Goal: Check status: Check status

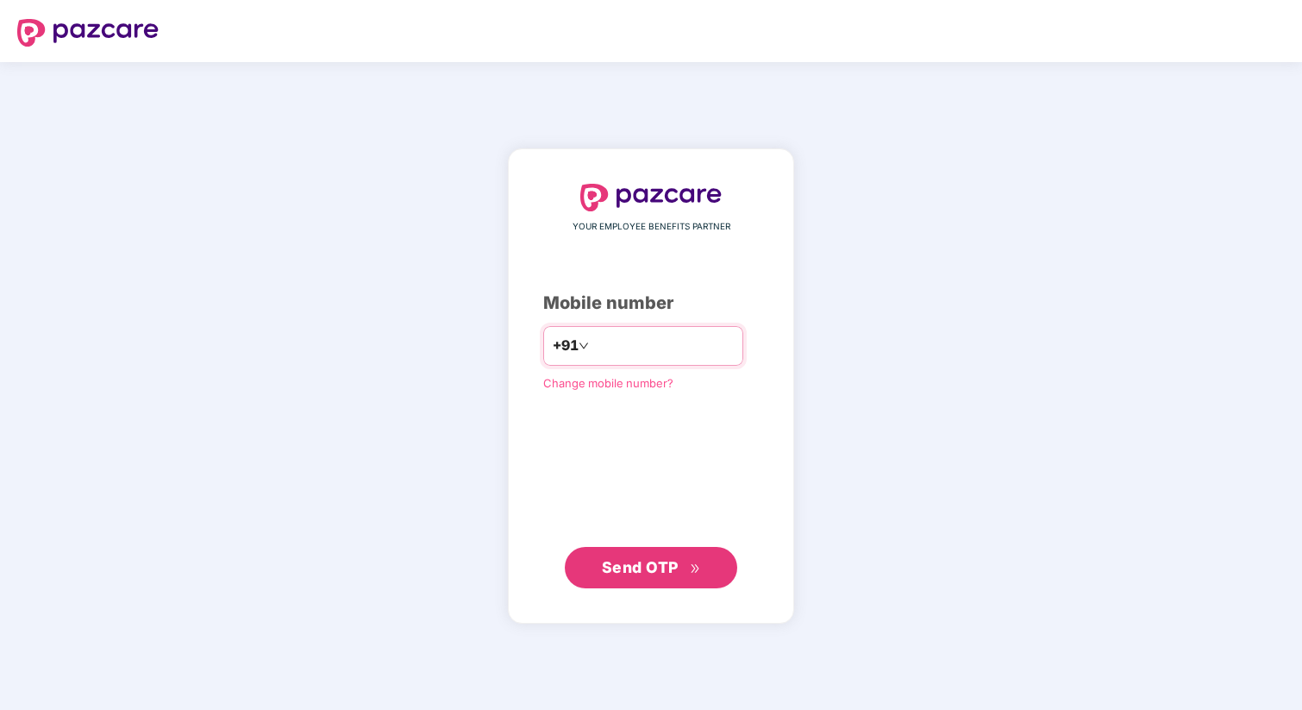
click at [617, 353] on input "number" at bounding box center [662, 346] width 141 height 28
type input "**********"
click at [641, 569] on span "Send OTP" at bounding box center [640, 567] width 77 height 18
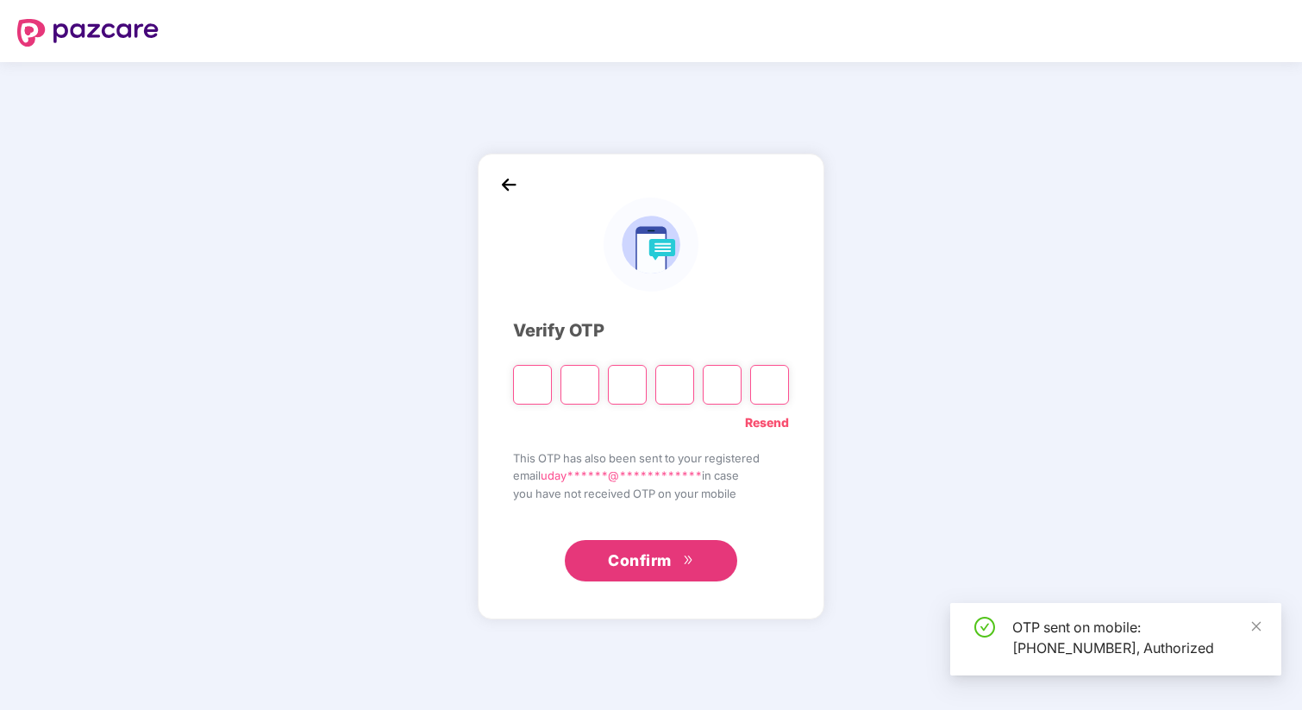
click at [532, 381] on input "Please enter verification code. Digit 1" at bounding box center [532, 385] width 39 height 40
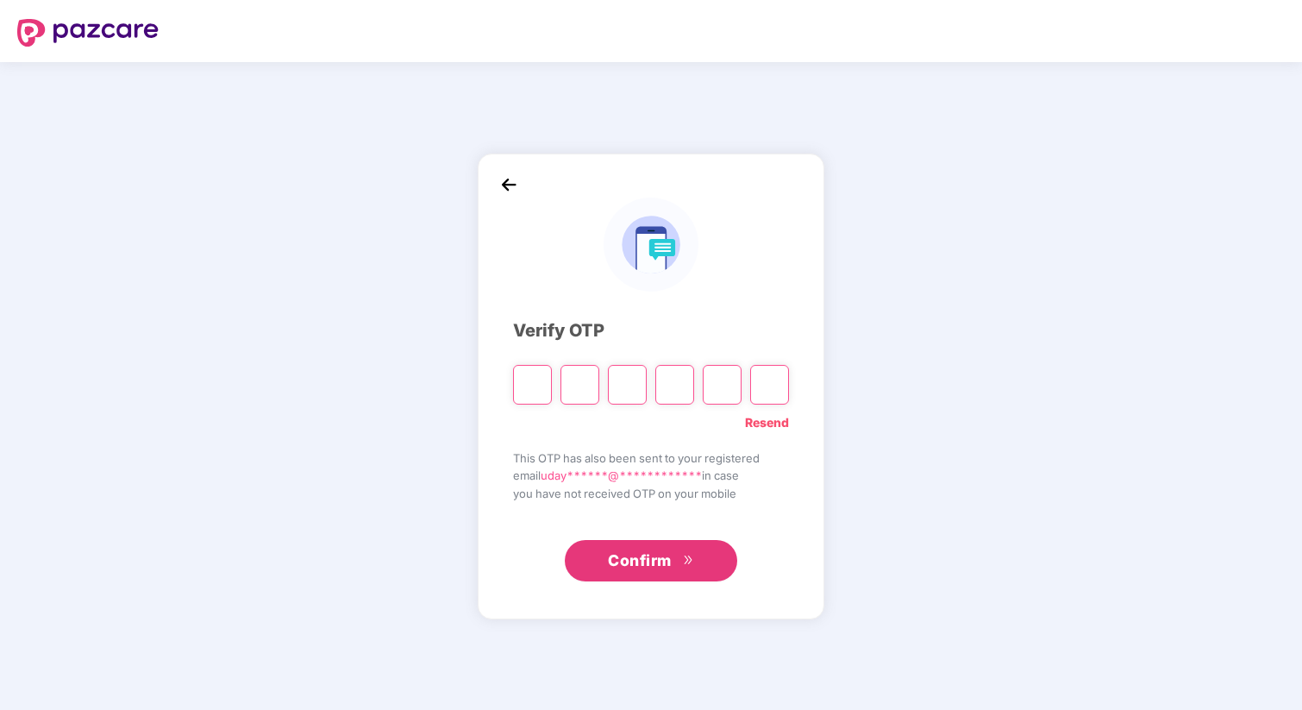
type input "*"
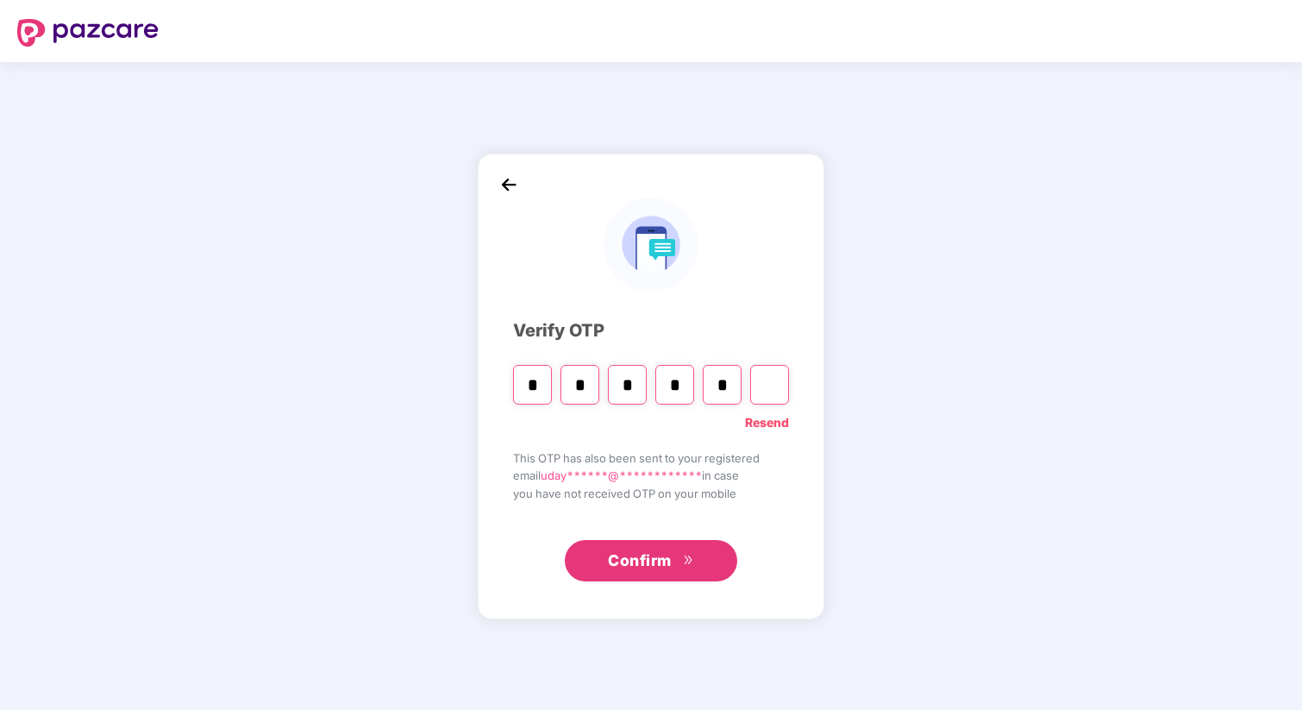
type input "*"
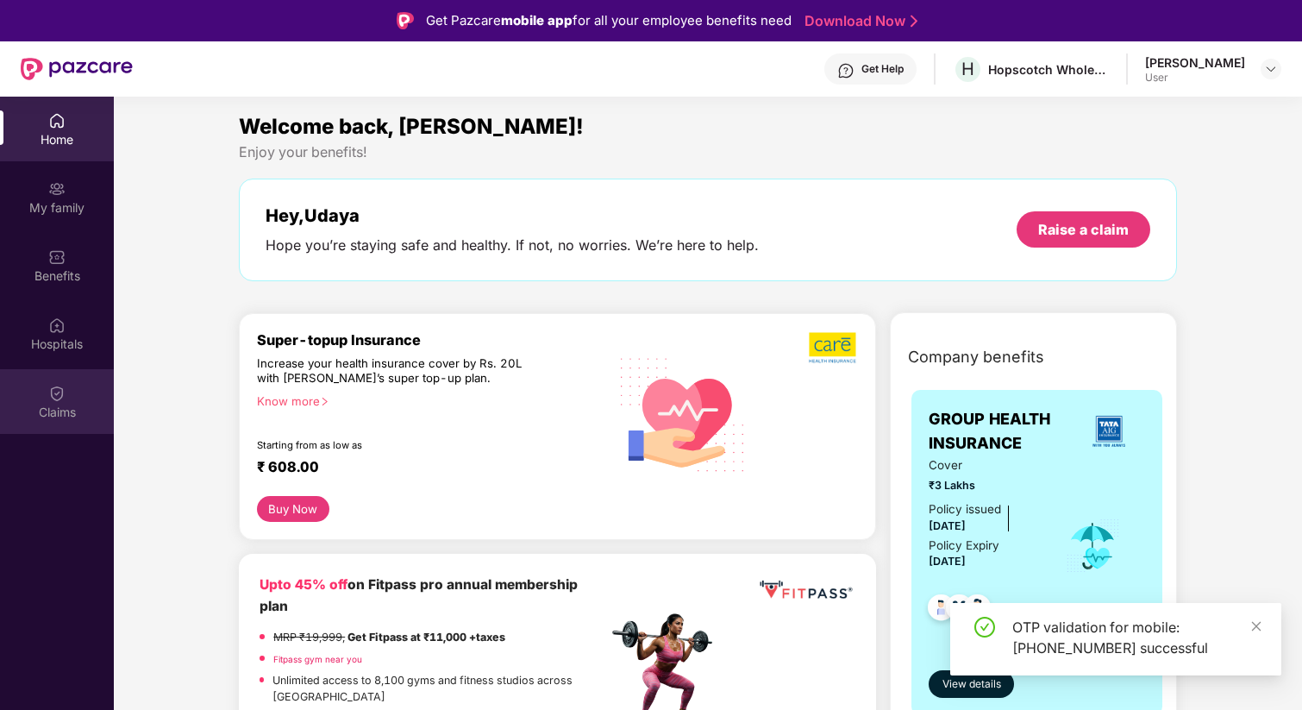
click at [62, 392] on img at bounding box center [56, 393] width 17 height 17
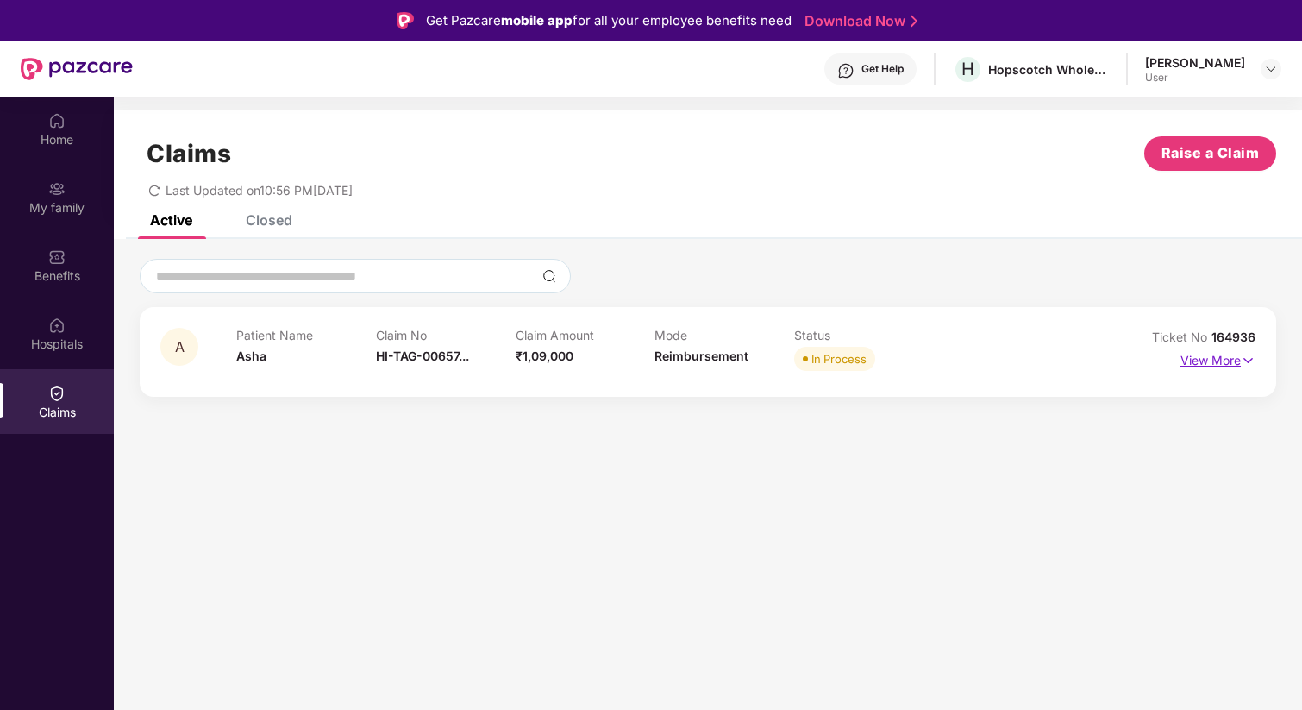
click at [1246, 356] on img at bounding box center [1248, 360] width 15 height 19
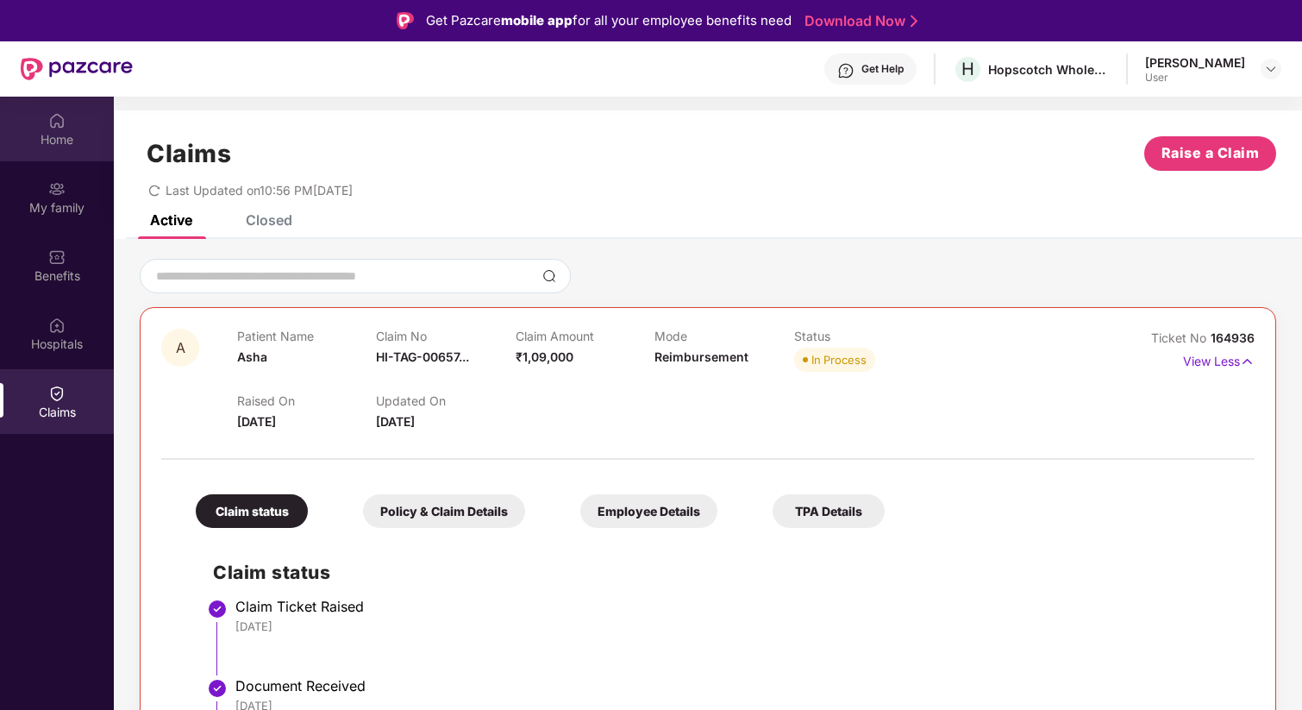
click at [57, 127] on img at bounding box center [56, 120] width 17 height 17
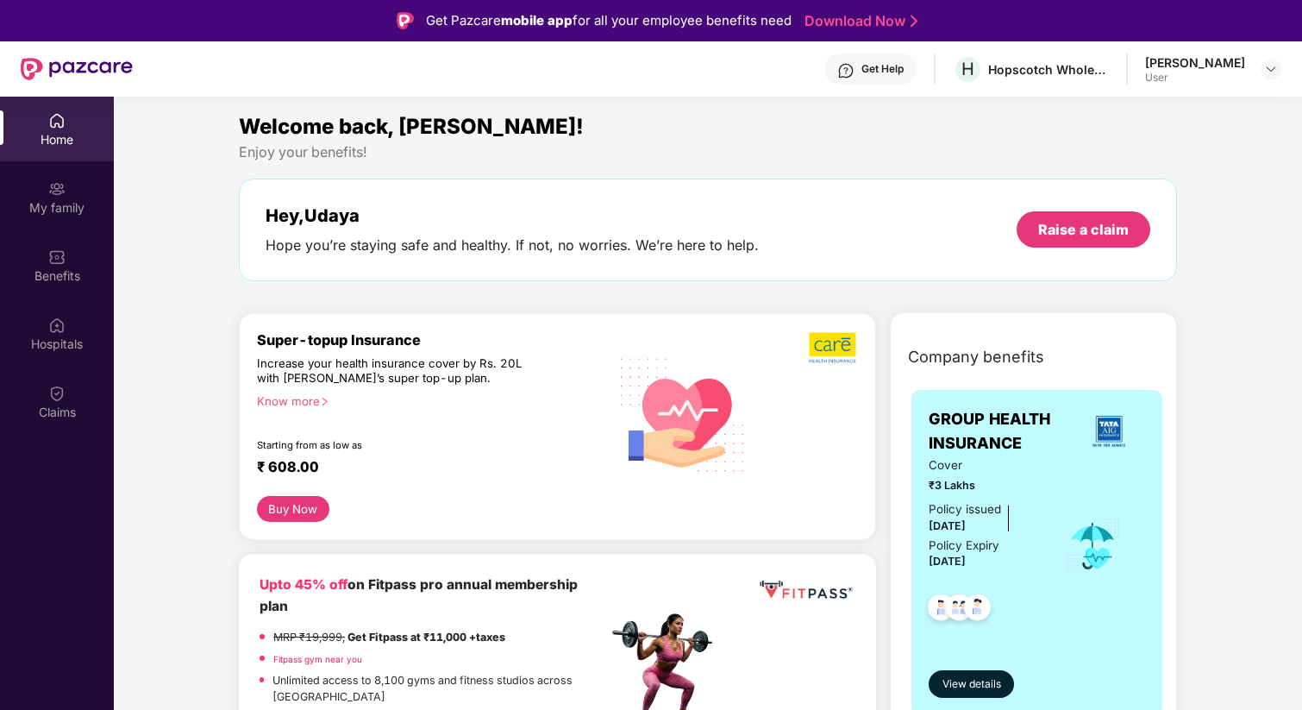
click at [591, 116] on div "Welcome back, [PERSON_NAME]!" at bounding box center [708, 126] width 938 height 33
click at [642, 141] on div "Welcome back, [PERSON_NAME]!" at bounding box center [708, 126] width 938 height 33
